Goal: Communication & Community: Ask a question

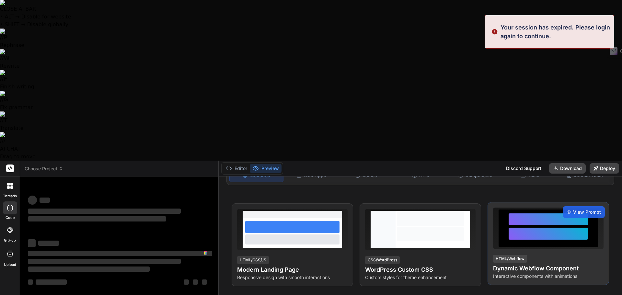
scroll to position [162, 0]
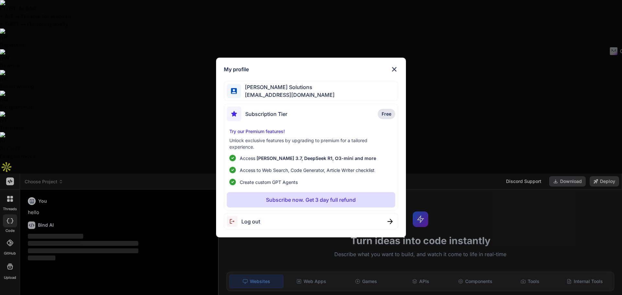
click at [339, 221] on div "Log out" at bounding box center [311, 221] width 175 height 17
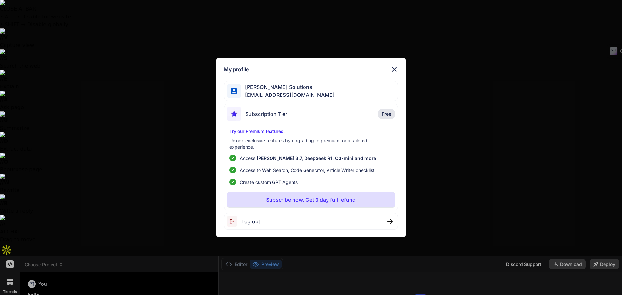
click at [301, 90] on span "[PERSON_NAME] Solutions" at bounding box center [288, 87] width 94 height 8
click at [397, 216] on div "Log out" at bounding box center [311, 221] width 175 height 17
click at [392, 221] on div at bounding box center [390, 221] width 5 height 5
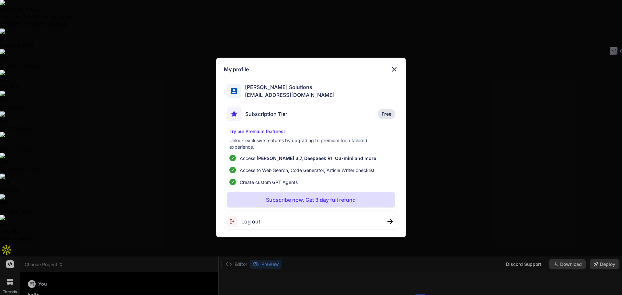
click at [291, 219] on div "Log out" at bounding box center [311, 221] width 175 height 17
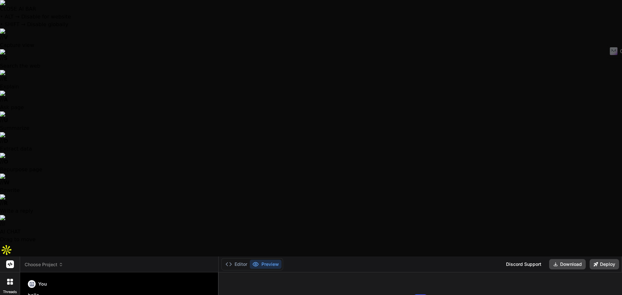
click at [9, 279] on icon at bounding box center [8, 280] width 3 height 3
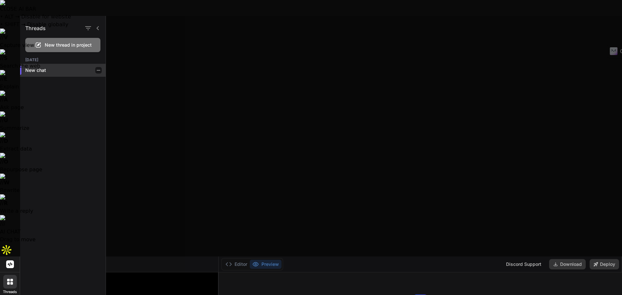
click at [33, 71] on p "New chat" at bounding box center [65, 70] width 80 height 6
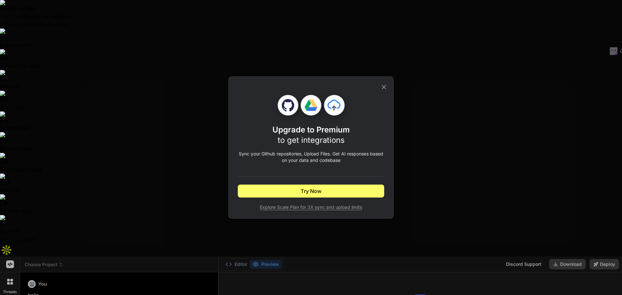
click at [12, 98] on div "Upgrade to Premium to get integrations Sync your Github repositories, Upload Fi…" at bounding box center [311, 147] width 622 height 295
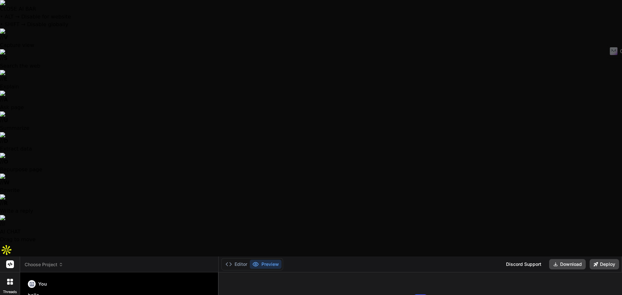
click at [10, 282] on icon at bounding box center [11, 283] width 3 height 3
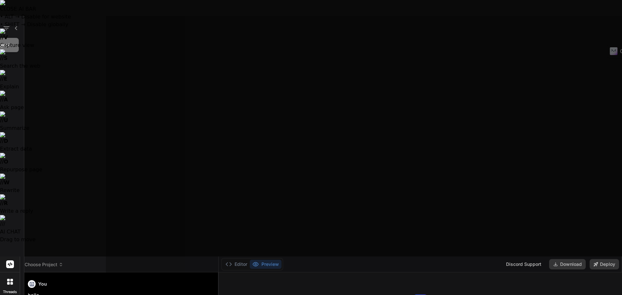
type textarea "x"
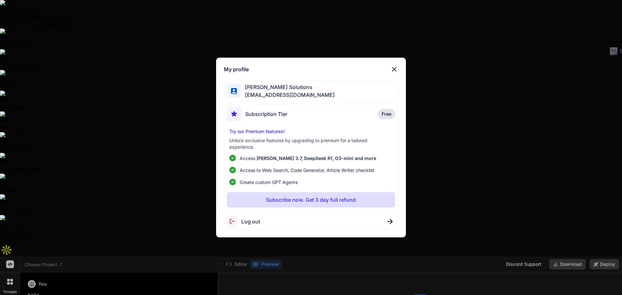
click at [307, 84] on span "[PERSON_NAME] Solutions" at bounding box center [288, 87] width 94 height 8
click at [296, 108] on div "Subscription Tier Free" at bounding box center [311, 115] width 169 height 17
